Goal: Transaction & Acquisition: Purchase product/service

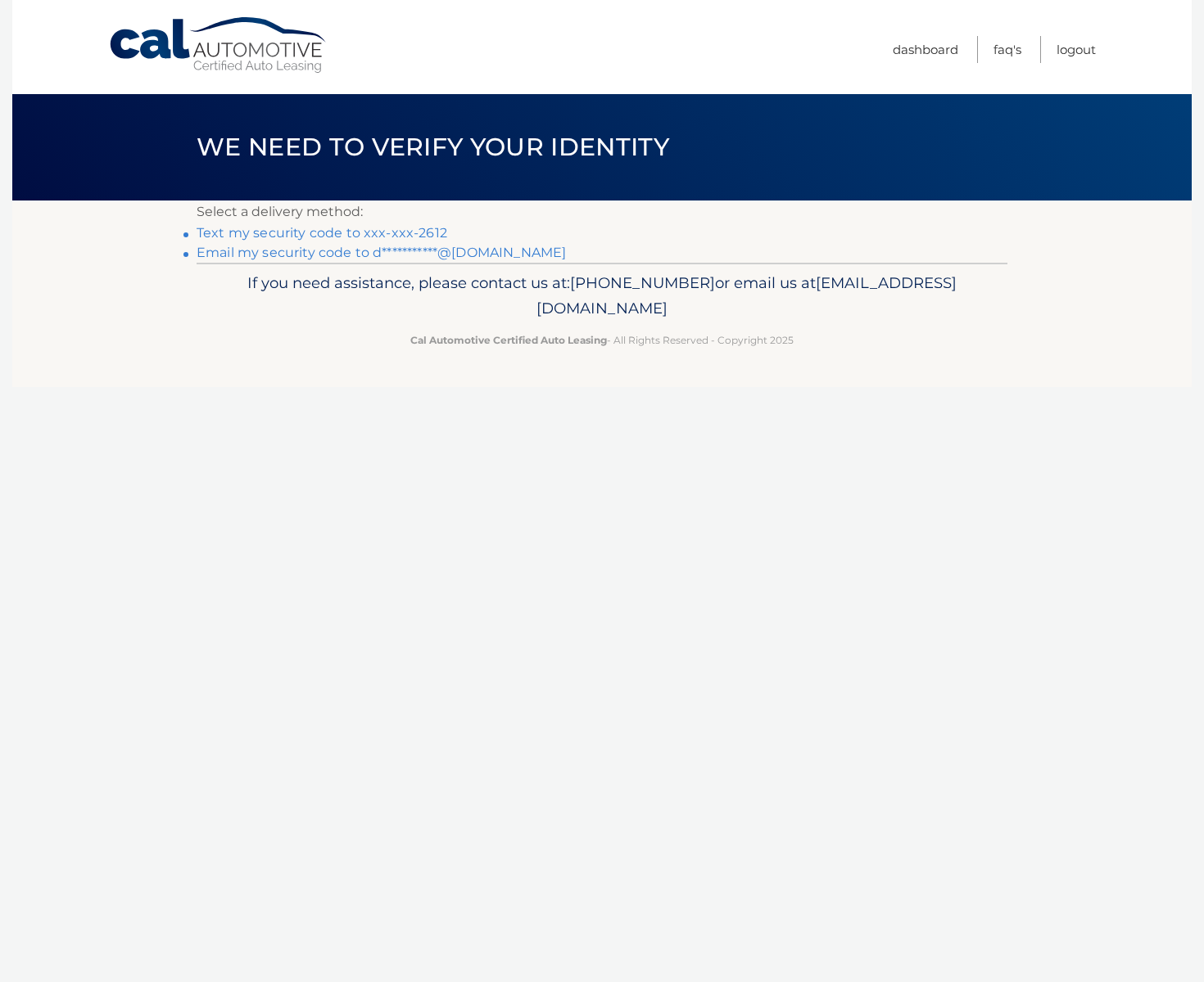
click at [322, 230] on link "Text my security code to xxx-xxx-2612" at bounding box center [322, 233] width 251 height 15
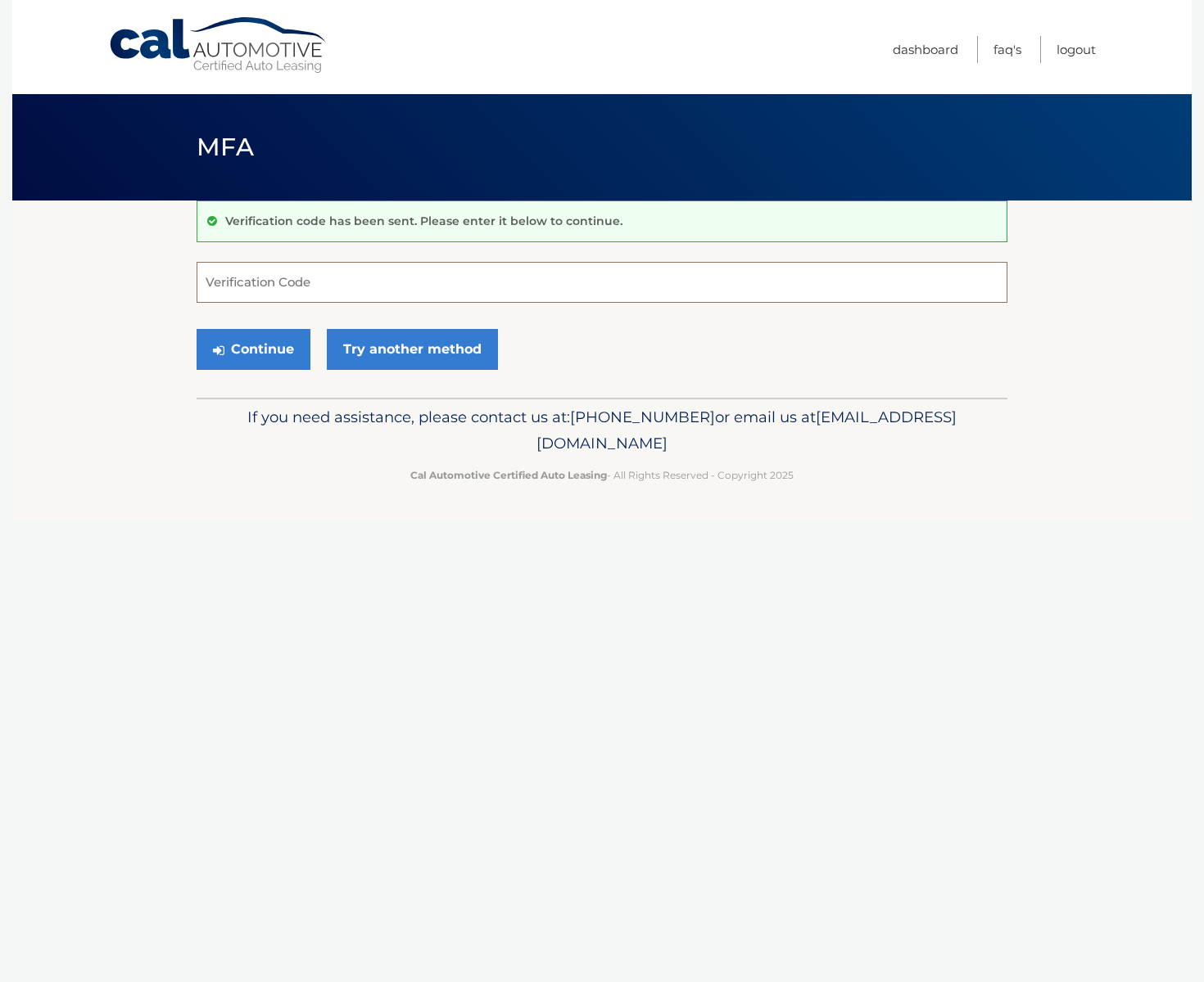
click at [317, 282] on input "Verification Code" at bounding box center [602, 282] width 810 height 41
click at [310, 275] on input "Verification Code" at bounding box center [602, 282] width 810 height 41
type input "453030"
click at [258, 351] on button "Continue" at bounding box center [253, 350] width 114 height 41
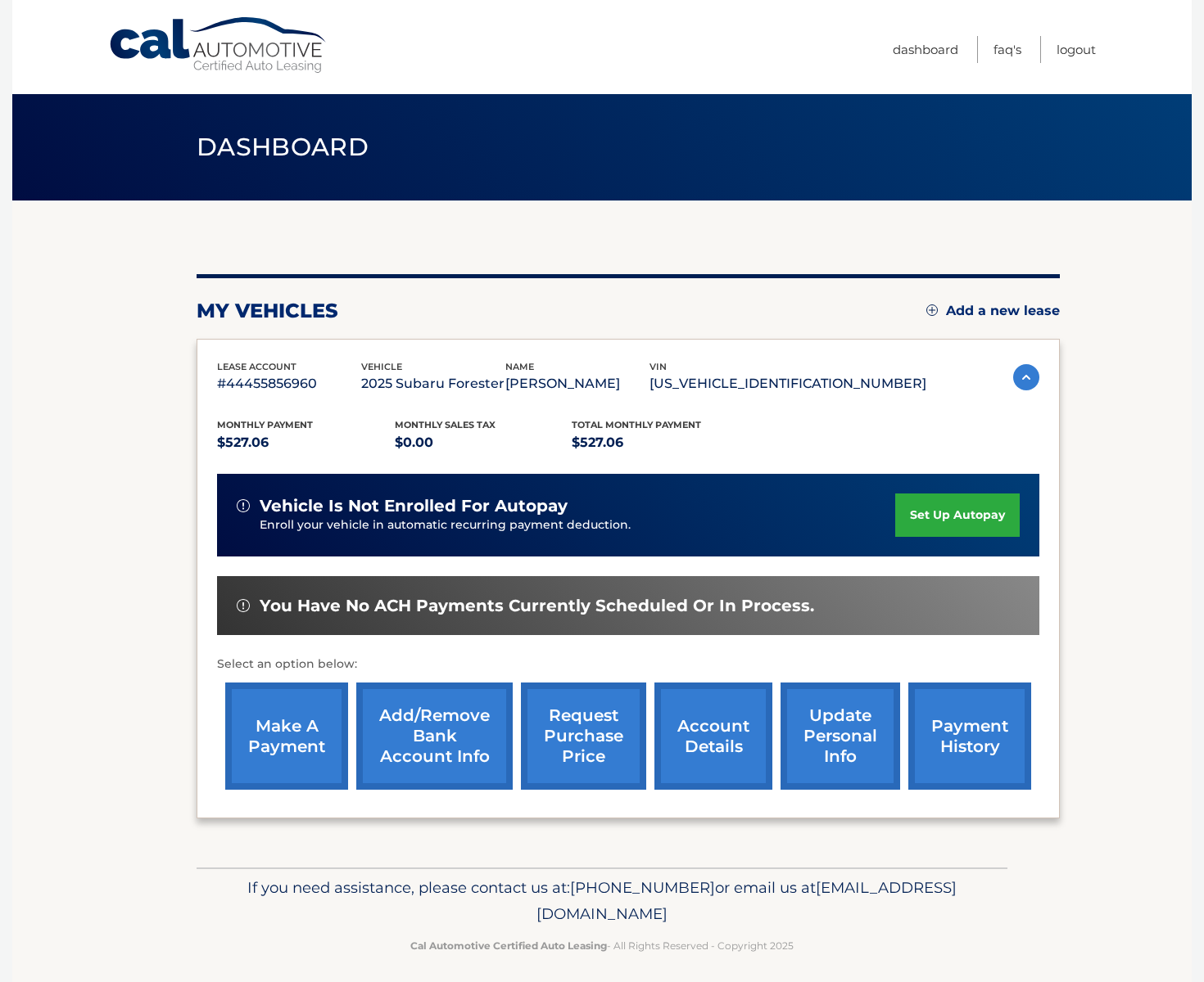
click at [288, 738] on link "make a payment" at bounding box center [287, 736] width 123 height 107
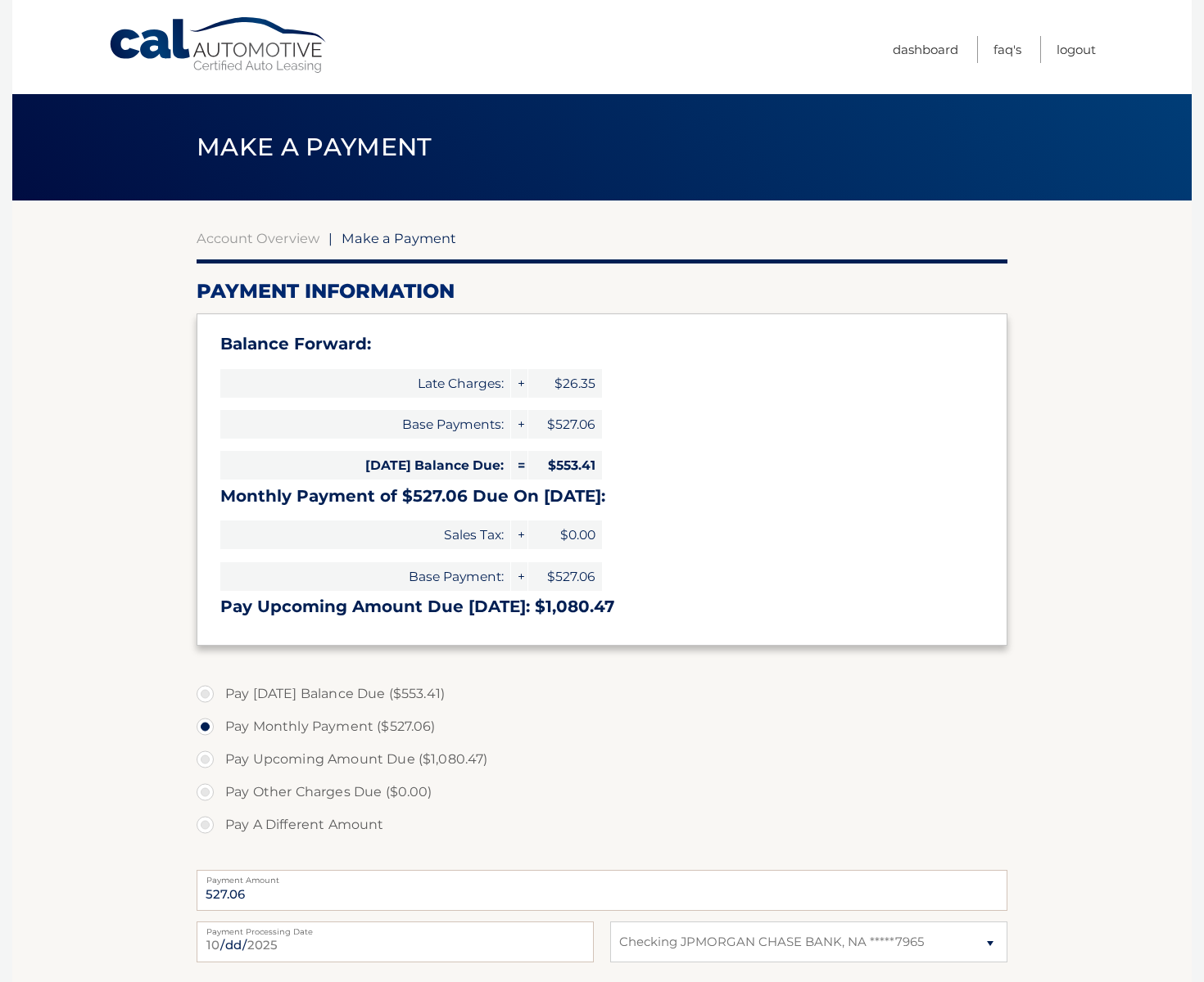
select select "NWJmNGZjMDMtN2E5NC00M2I3LTg0MzYtNTM5ODQwZDBhYjQx"
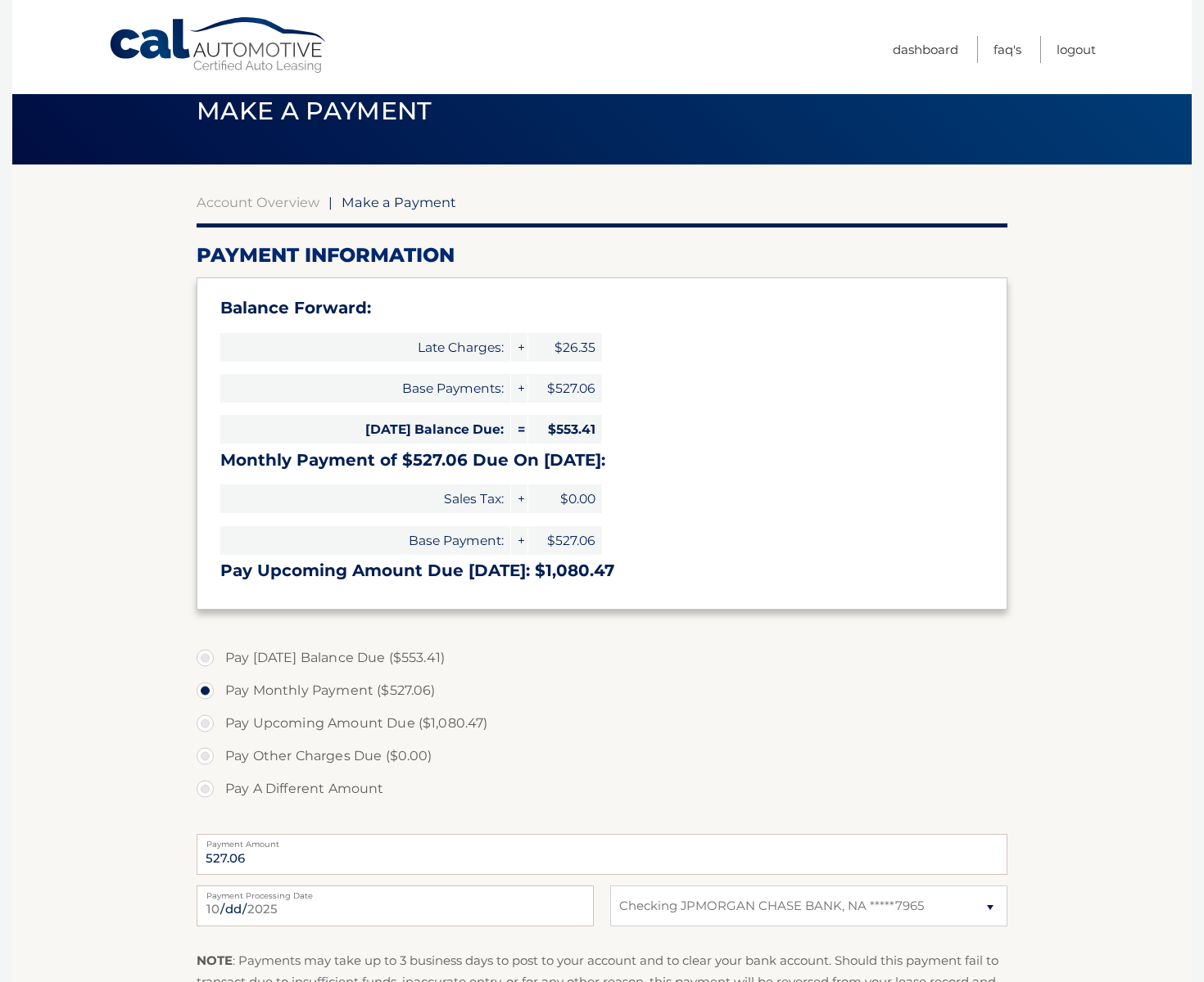
scroll to position [47, 0]
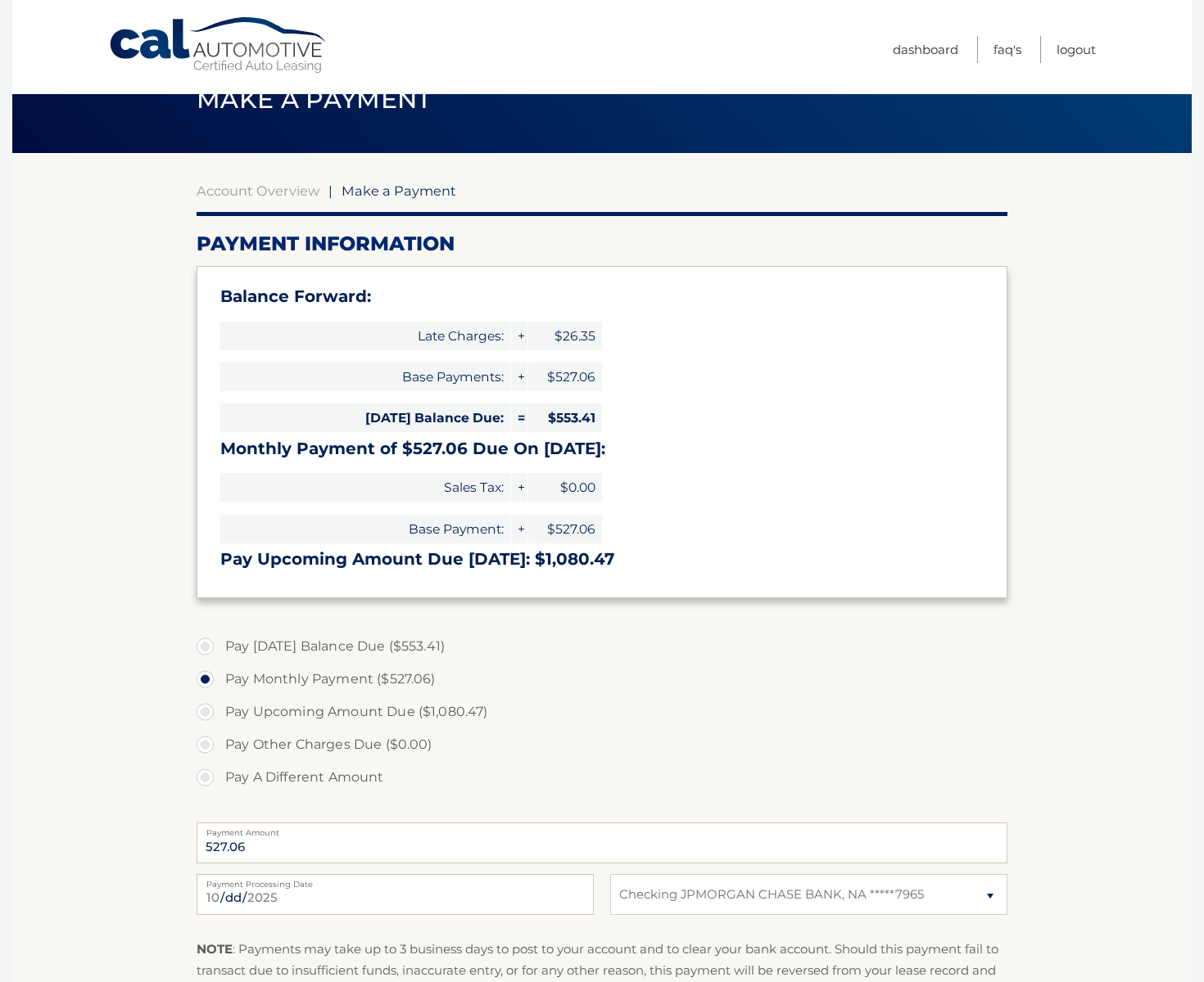
click at [279, 647] on label "Pay Today's Balance Due ($553.41)" at bounding box center [602, 647] width 810 height 33
click at [219, 647] on input "Pay Today's Balance Due ($553.41)" at bounding box center [211, 643] width 16 height 27
radio input "true"
type input "553.41"
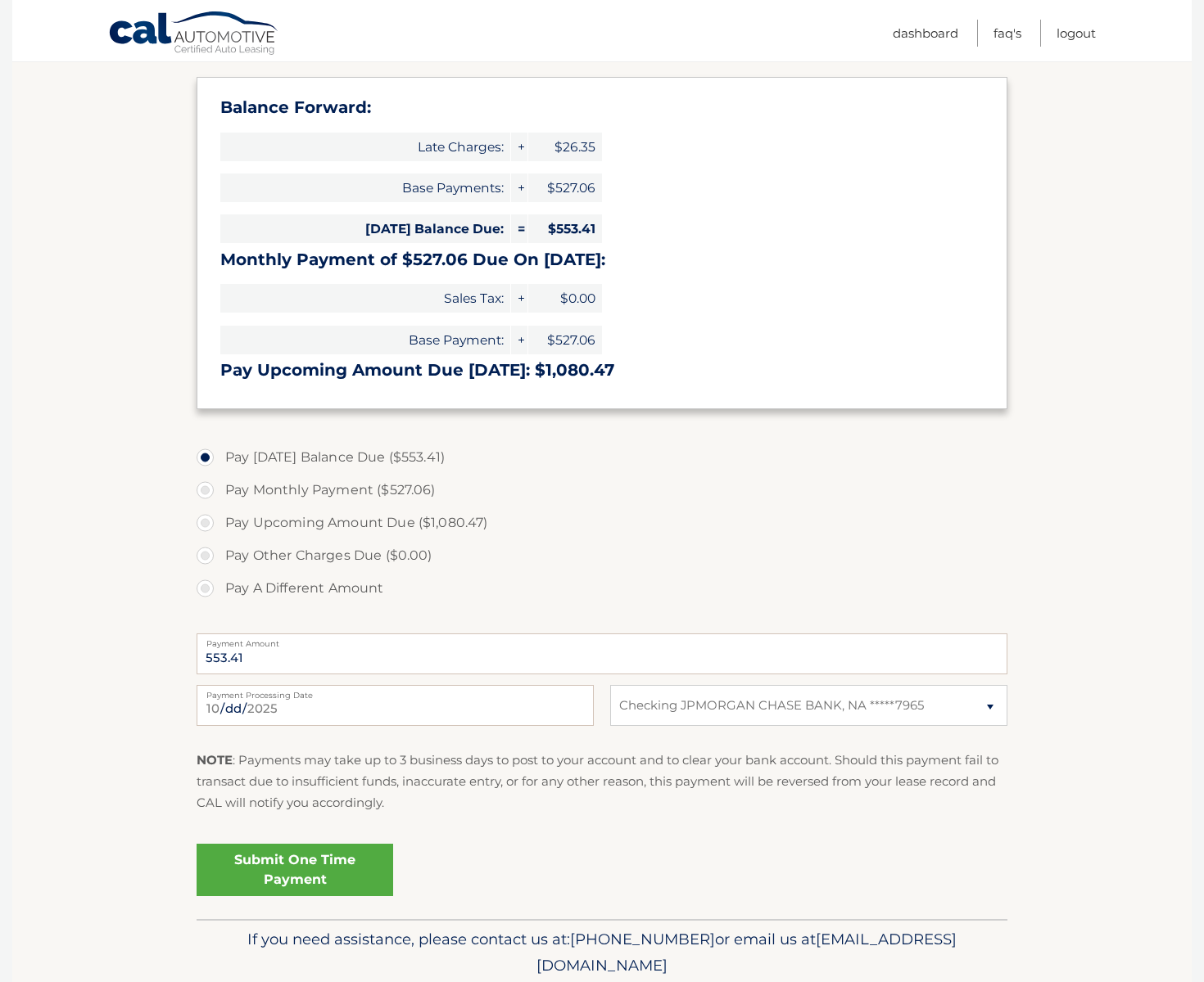
scroll to position [254, 0]
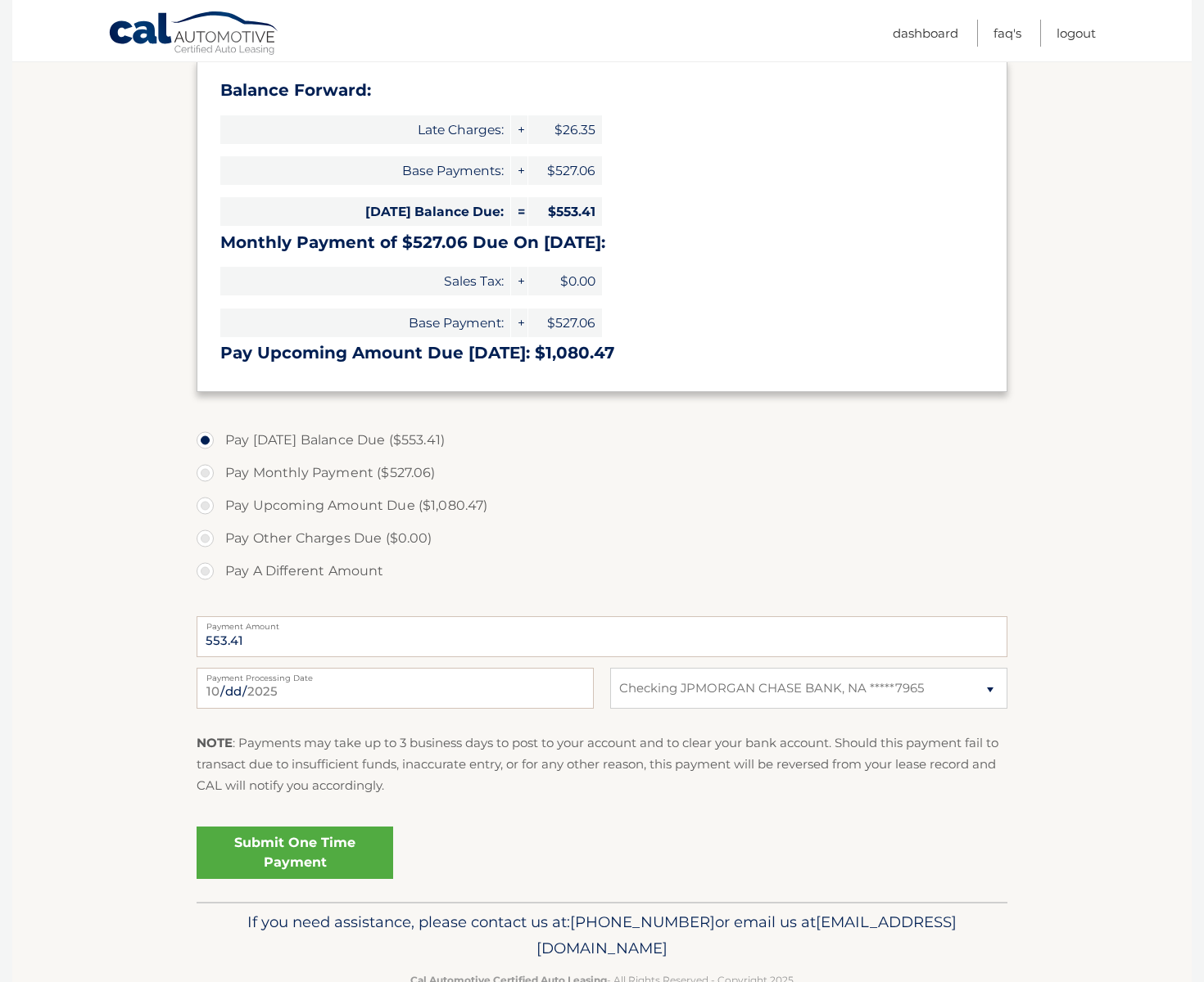
click at [288, 846] on link "Submit One Time Payment" at bounding box center [295, 852] width 197 height 52
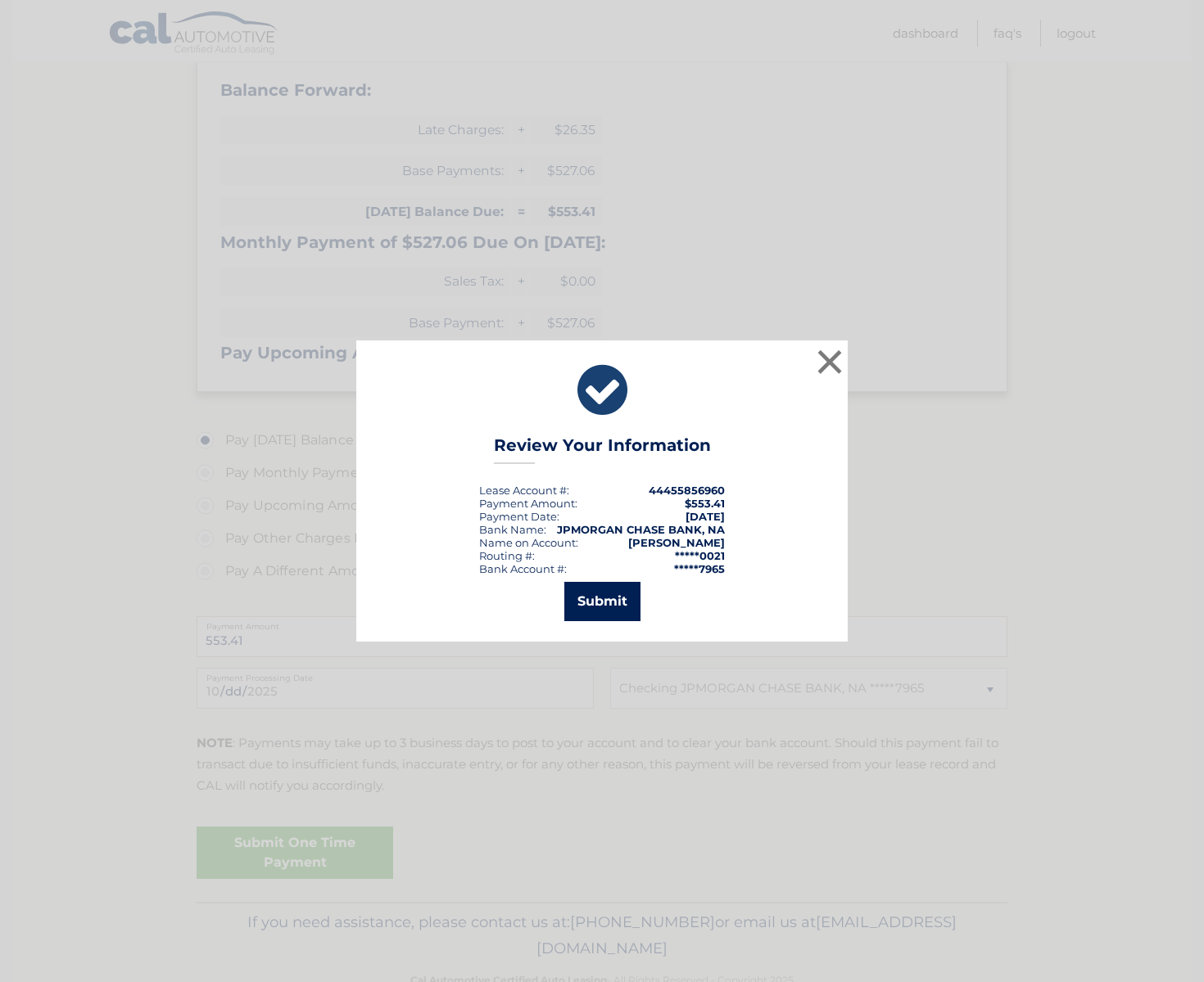
click at [606, 603] on button "Submit" at bounding box center [602, 601] width 76 height 39
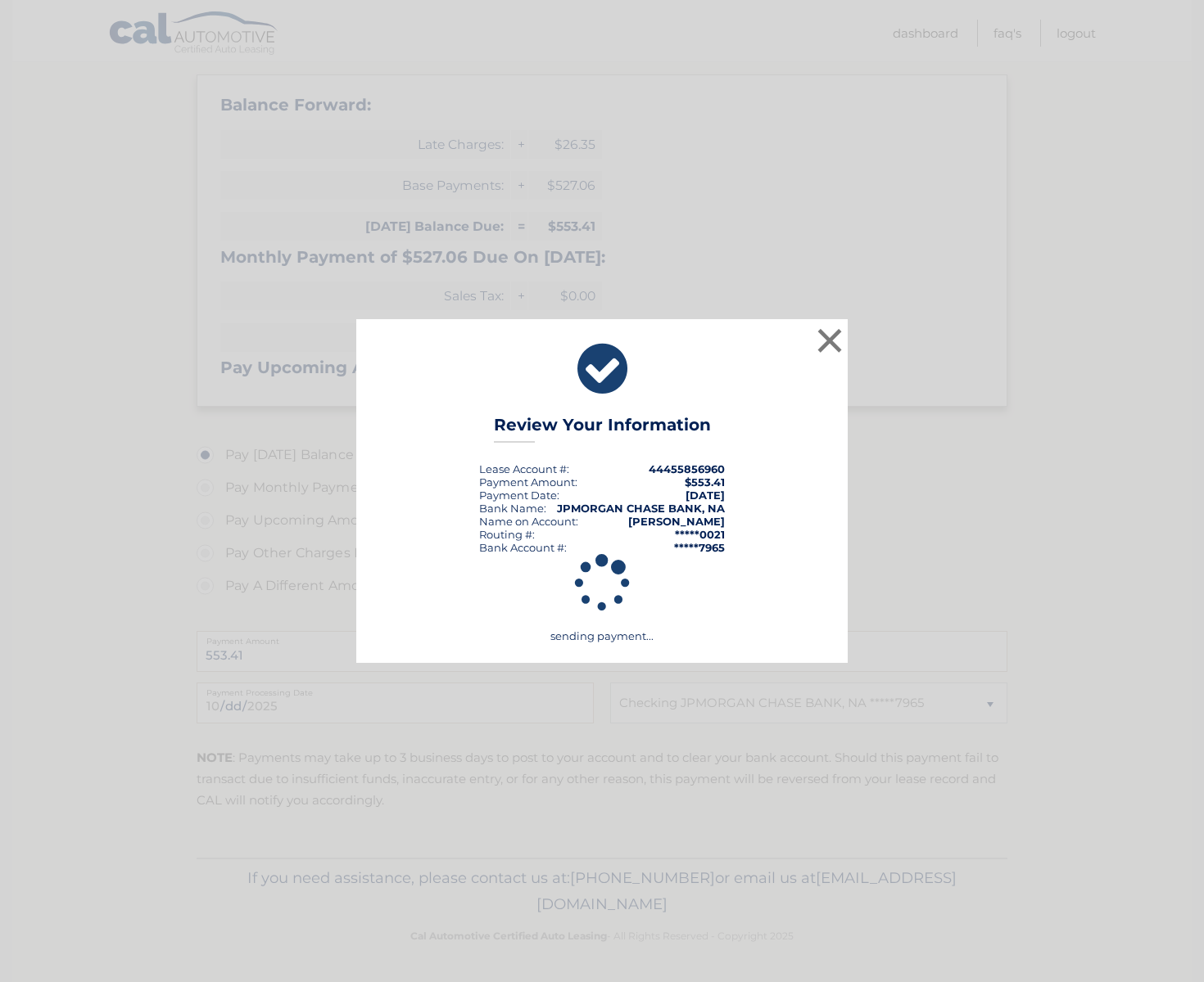
scroll to position [239, 0]
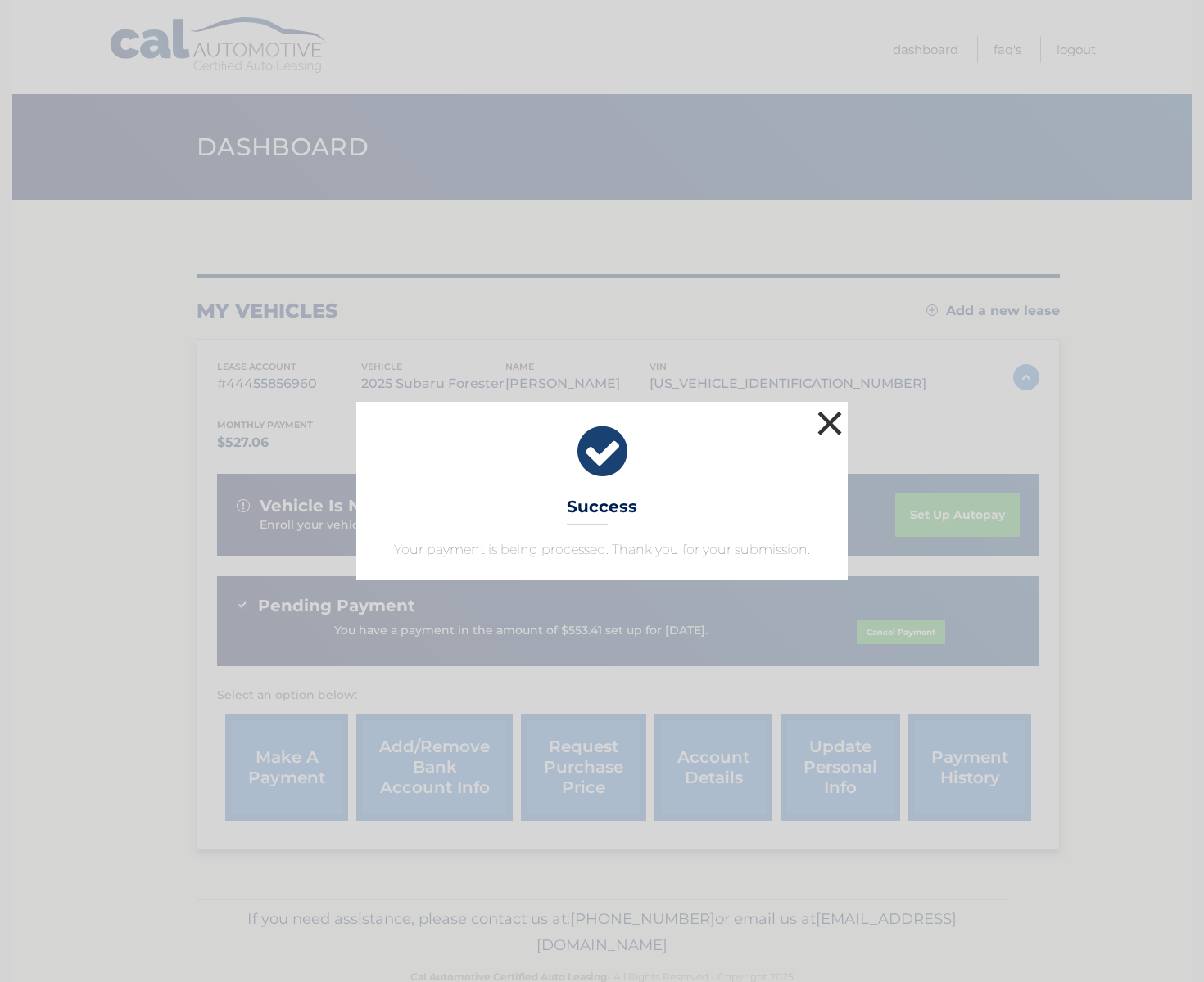
click at [825, 421] on button "×" at bounding box center [829, 423] width 33 height 33
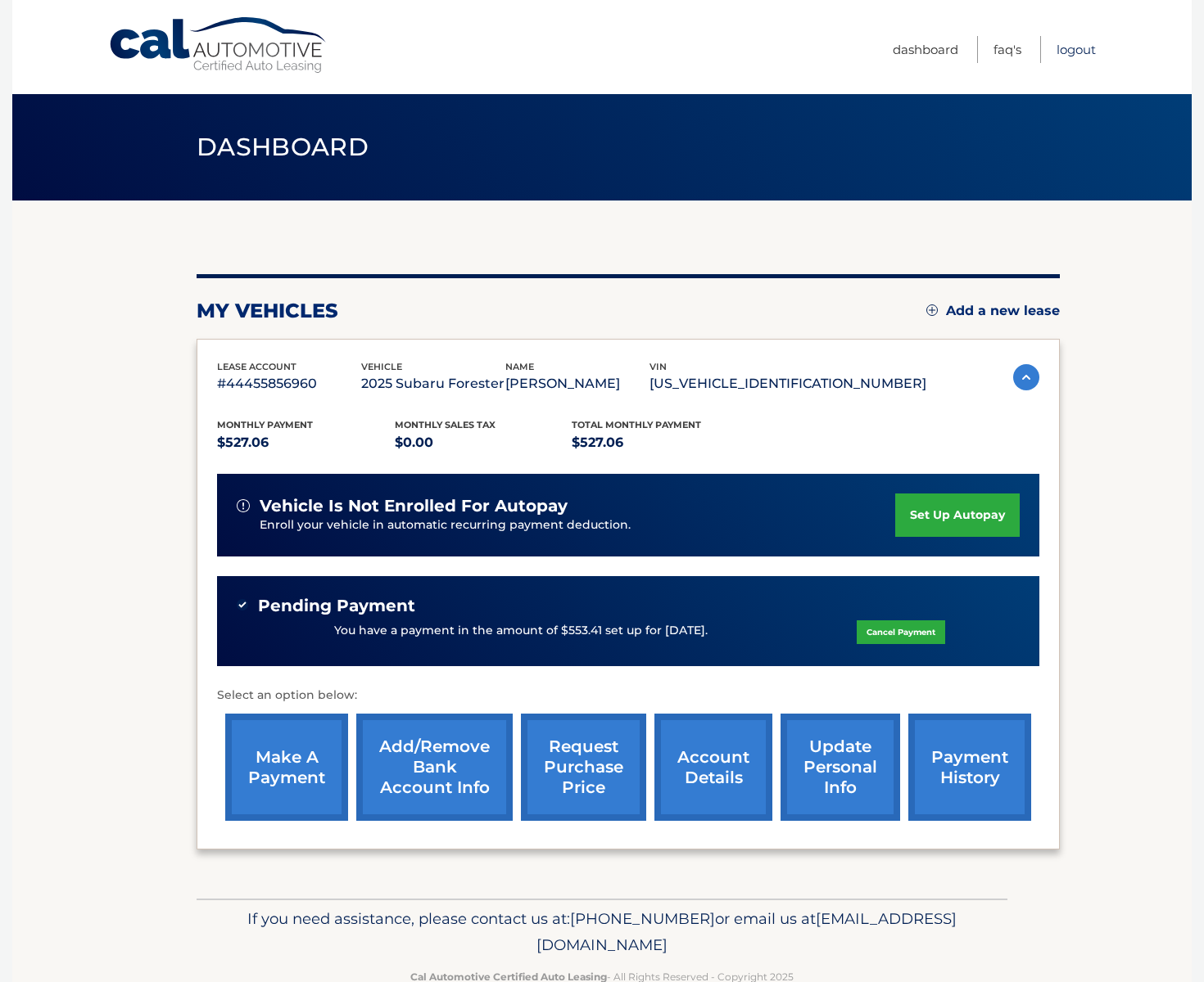
click at [1065, 48] on link "Logout" at bounding box center [1076, 50] width 39 height 27
